Goal: Information Seeking & Learning: Learn about a topic

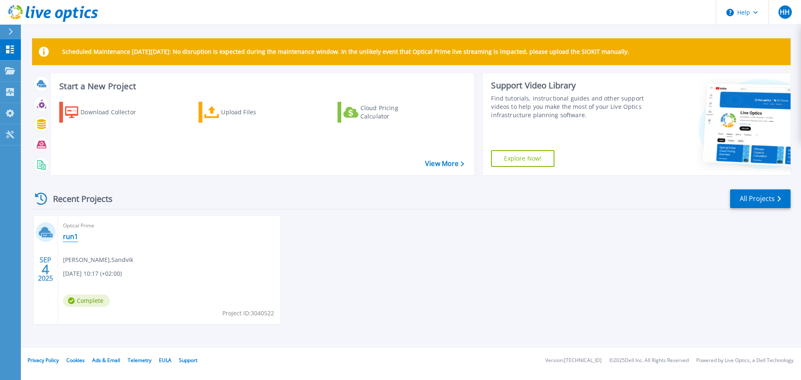
click at [68, 235] on link "run1" at bounding box center [70, 236] width 15 height 8
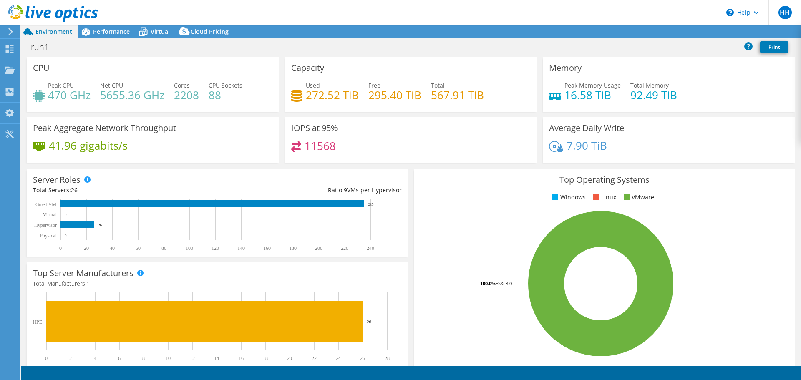
select select "EUFrankfurt"
click at [214, 31] on span "Cloud Pricing" at bounding box center [210, 32] width 38 height 8
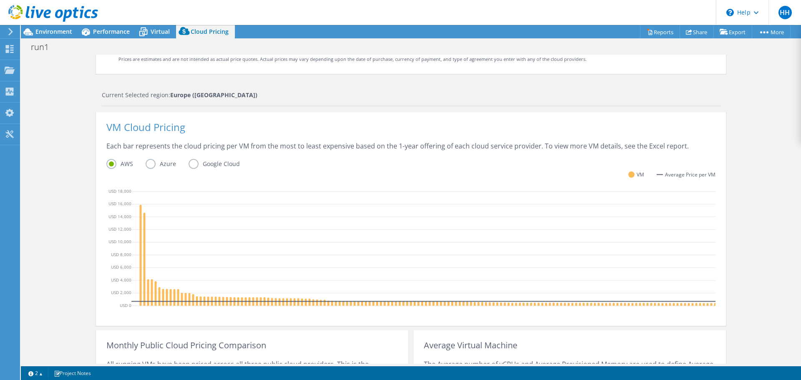
scroll to position [167, 0]
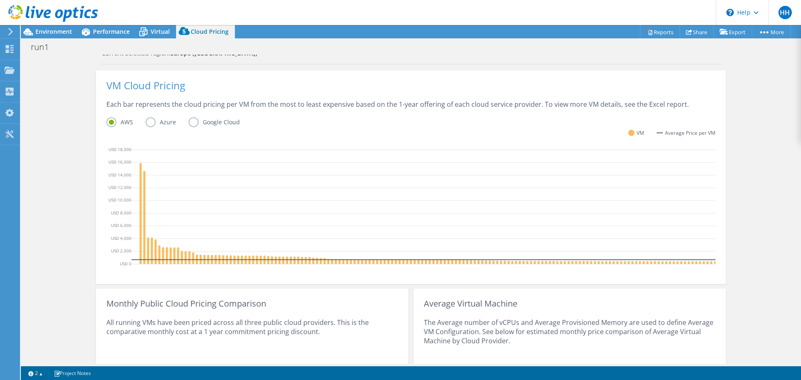
click at [146, 123] on label "Azure" at bounding box center [167, 122] width 43 height 10
click at [0, 0] on input "Azure" at bounding box center [0, 0] width 0 height 0
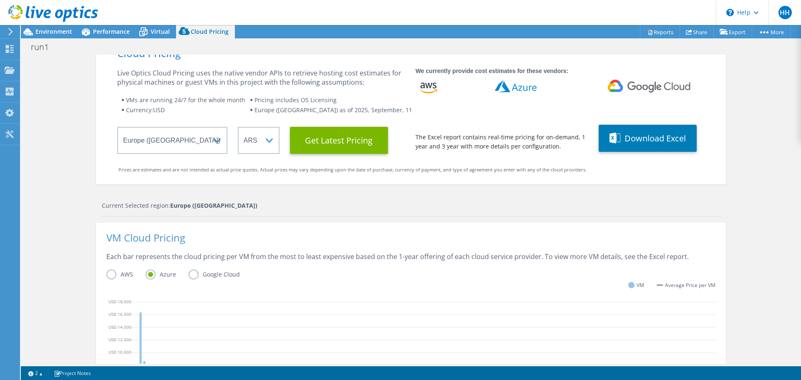
scroll to position [0, 0]
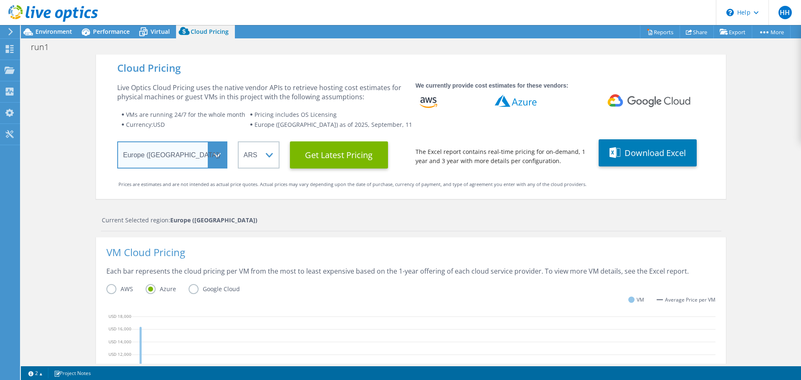
click at [216, 157] on select "Select a Region Asia Pacific (Hong Kong) Asia Pacific (Mumbai) Asia Pacific (Se…" at bounding box center [172, 154] width 110 height 27
click at [378, 189] on div "Cloud Pricing Live Optics Cloud Pricing uses the native vendor APIs to retrieve…" at bounding box center [411, 127] width 630 height 144
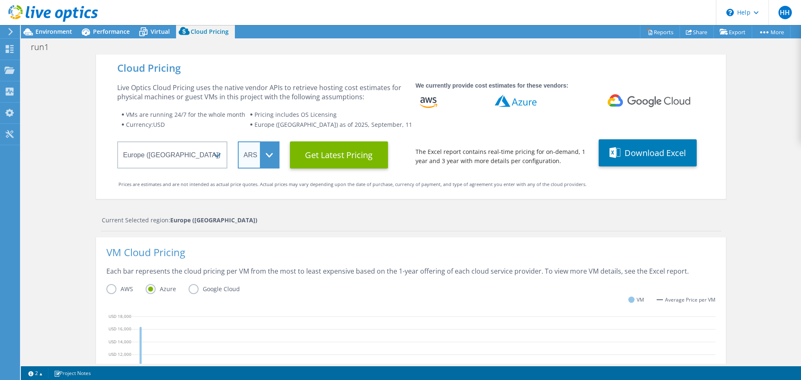
click at [268, 160] on select "ARS AUD BRL CAD CHF CLP CNY DKK EUR GBP HKD HUF INR JPY MXN MYR NOK NZD PEN SEK…" at bounding box center [259, 154] width 42 height 27
click at [238, 141] on select "ARS AUD BRL CAD CHF CLP CNY DKK EUR GBP HKD HUF INR JPY MXN MYR NOK NZD PEN SEK…" at bounding box center [259, 154] width 42 height 27
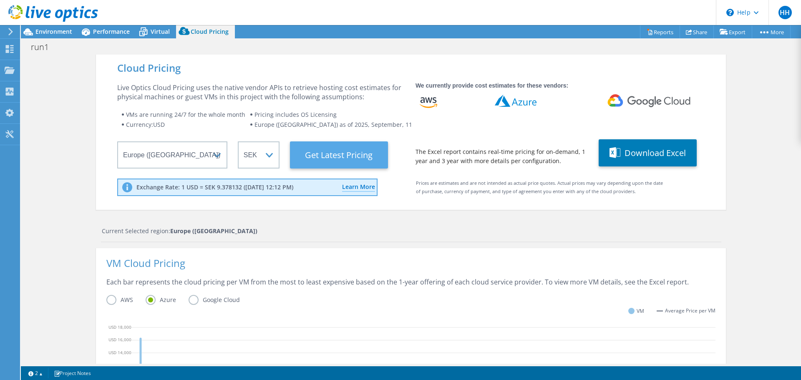
click at [348, 157] on Latest "Get Latest Pricing" at bounding box center [339, 154] width 98 height 27
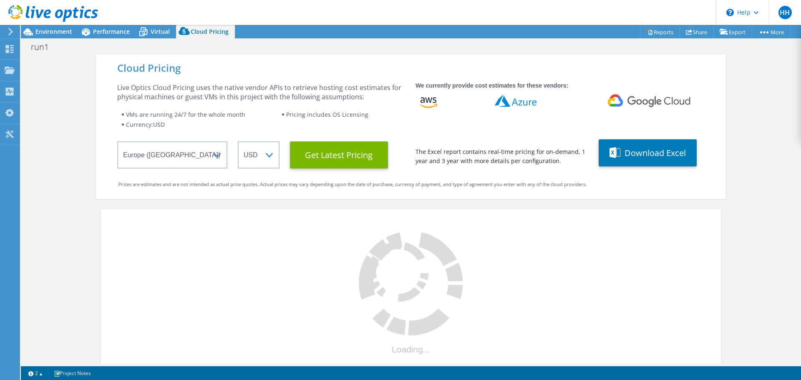
select select "SEK"
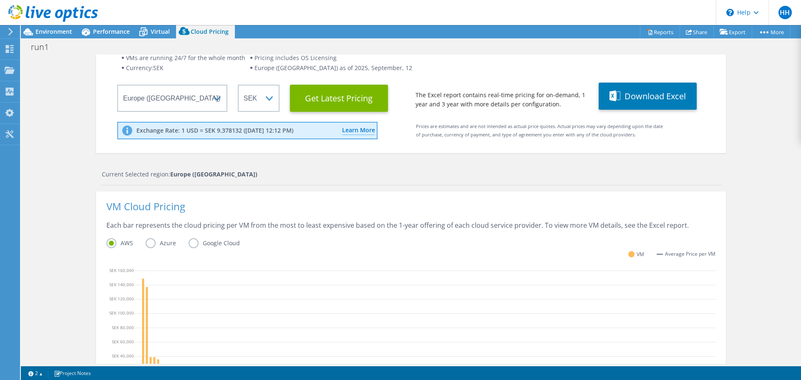
scroll to position [104, 0]
click at [149, 33] on icon at bounding box center [143, 32] width 15 height 15
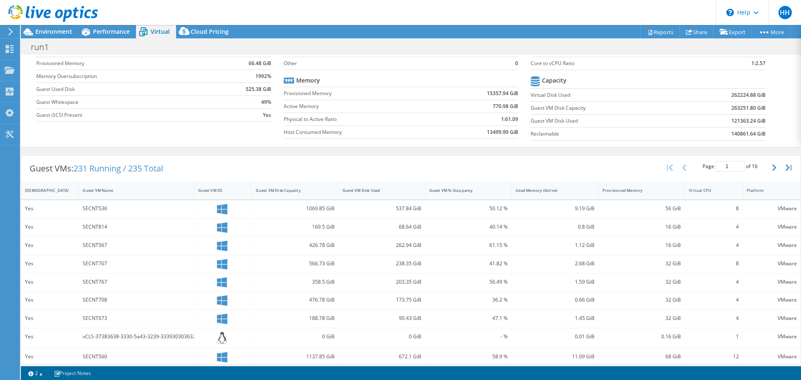
scroll to position [83, 0]
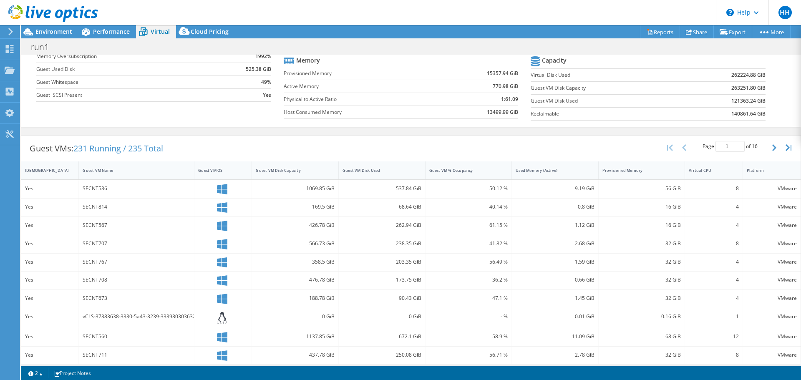
click at [318, 189] on div "1069.85 GiB" at bounding box center [295, 188] width 79 height 9
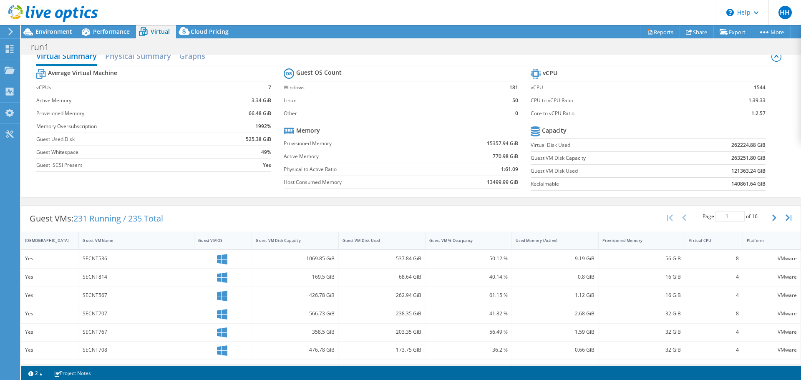
scroll to position [0, 0]
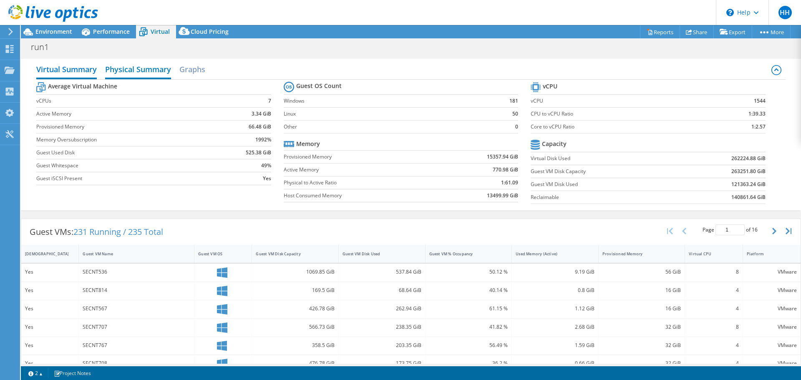
click at [122, 71] on h2 "Physical Summary" at bounding box center [138, 70] width 66 height 18
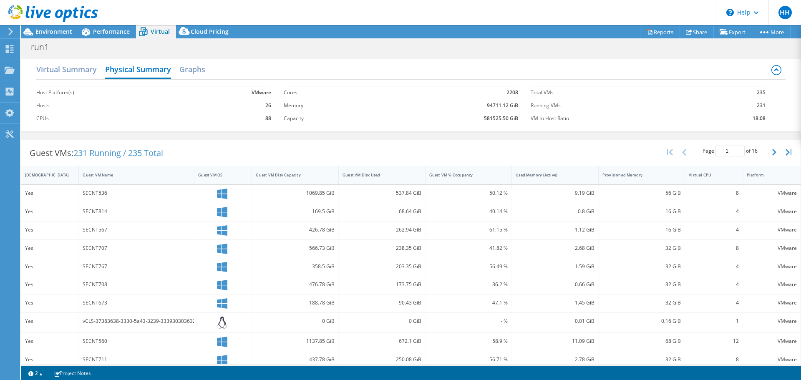
click at [318, 198] on div "1069.85 GiB" at bounding box center [295, 194] width 87 height 18
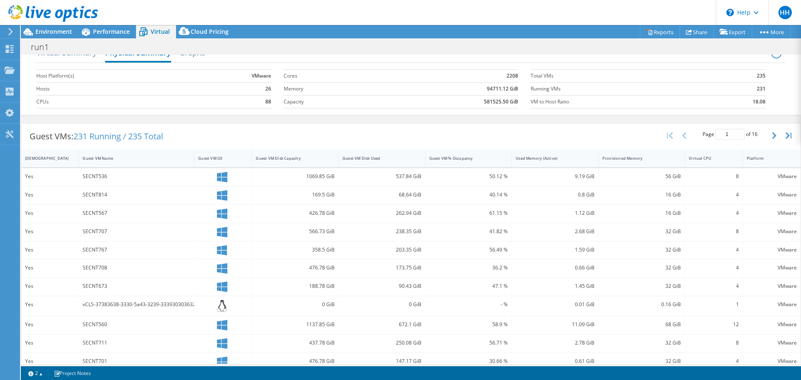
scroll to position [33, 0]
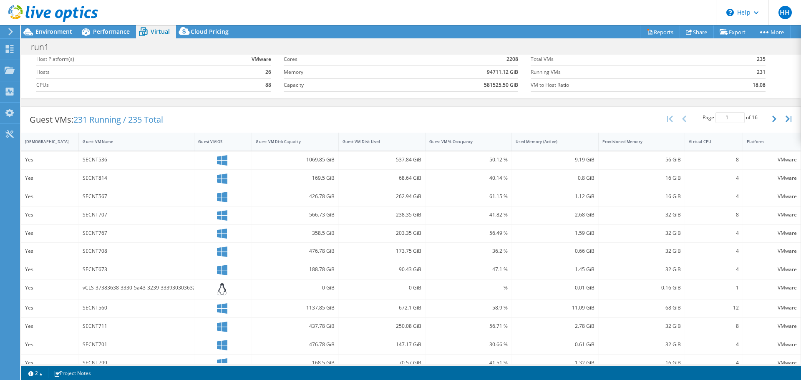
click at [376, 209] on div "238.35 GiB" at bounding box center [382, 216] width 87 height 18
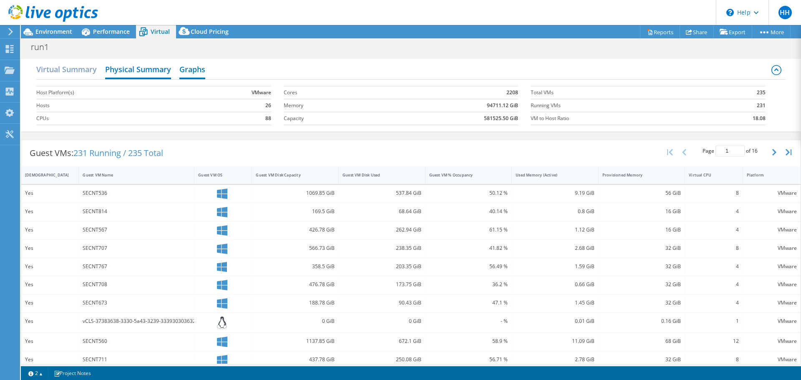
click at [192, 71] on h2 "Graphs" at bounding box center [192, 70] width 26 height 18
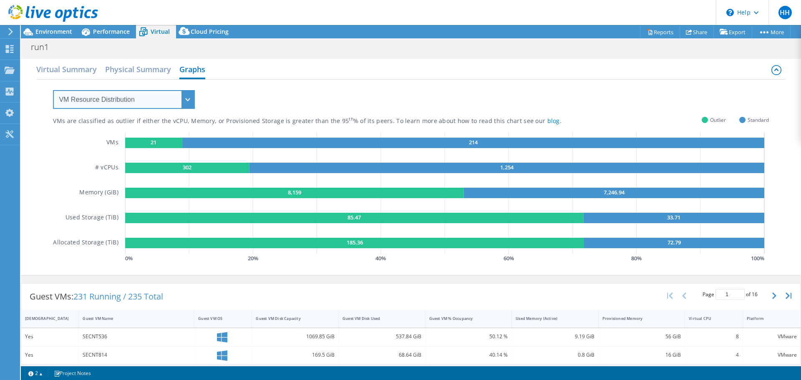
click at [187, 99] on select "VM Resource Distribution Provisioning Contrast Over Provisioning" at bounding box center [124, 99] width 142 height 19
click at [249, 100] on div "VMs are classified as outlier if either the vCPU, Memory, or Provisioned Storag…" at bounding box center [411, 172] width 716 height 185
click at [164, 73] on h2 "Physical Summary" at bounding box center [138, 70] width 66 height 18
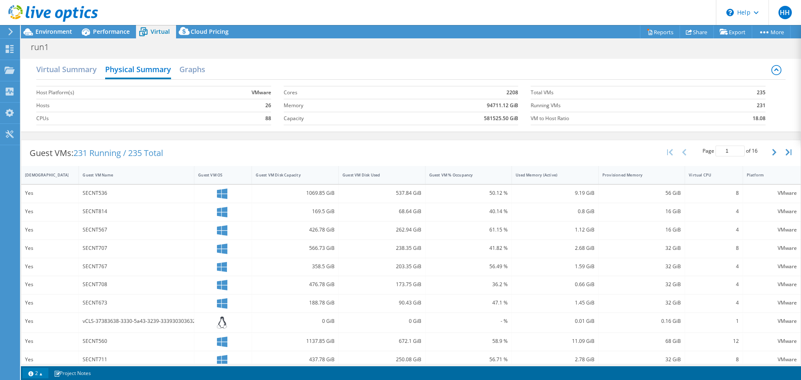
click at [42, 374] on link "2" at bounding box center [36, 373] width 26 height 10
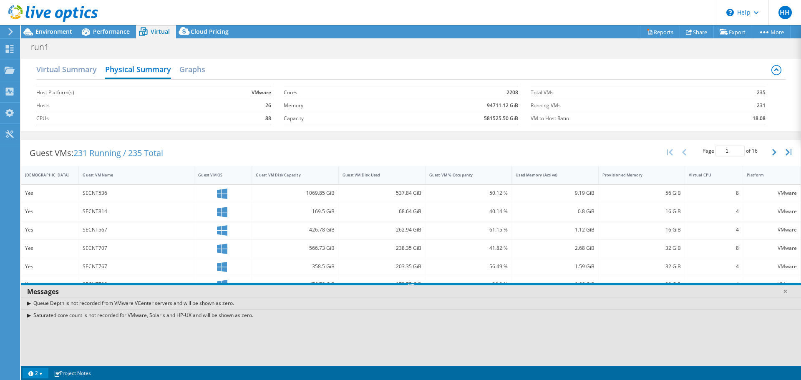
click at [138, 234] on div "SECNT567" at bounding box center [137, 229] width 108 height 9
click at [37, 375] on link "2" at bounding box center [36, 373] width 26 height 10
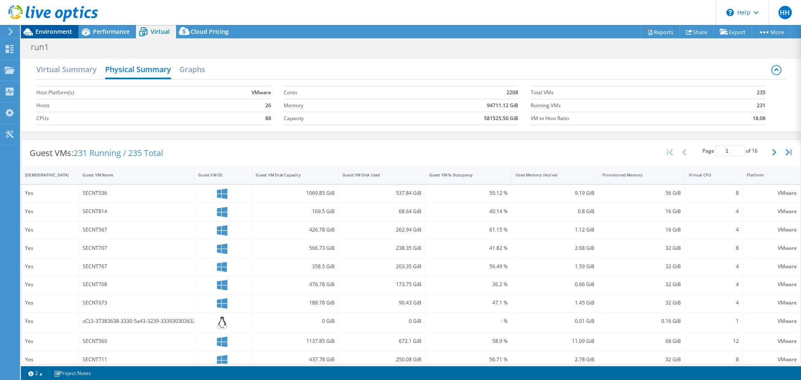
click at [58, 29] on span "Environment" at bounding box center [53, 32] width 37 height 8
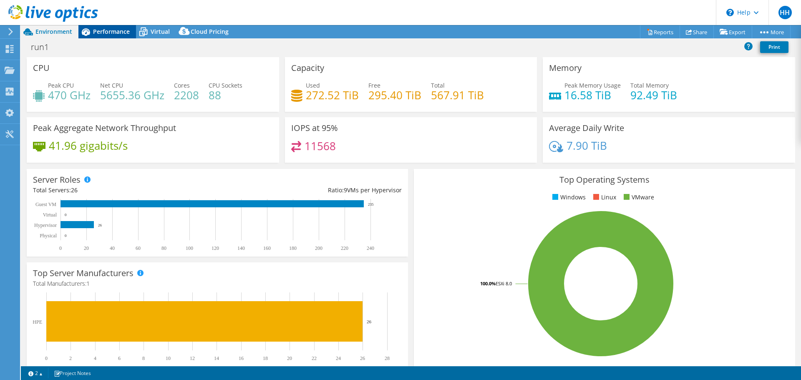
click at [119, 31] on span "Performance" at bounding box center [111, 32] width 37 height 8
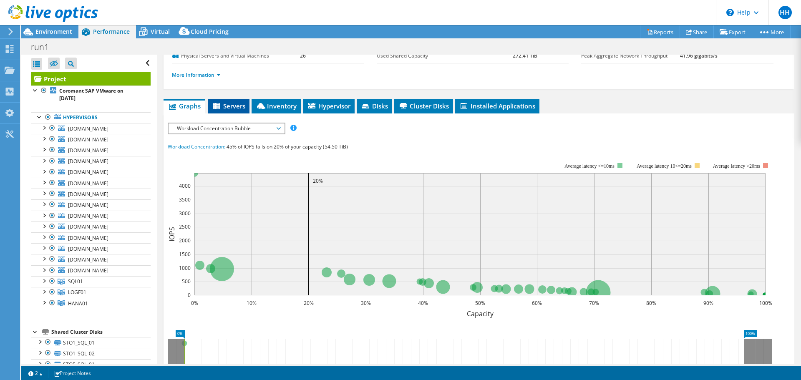
click at [229, 106] on span "Servers" at bounding box center [228, 106] width 33 height 8
